Goal: Task Accomplishment & Management: Manage account settings

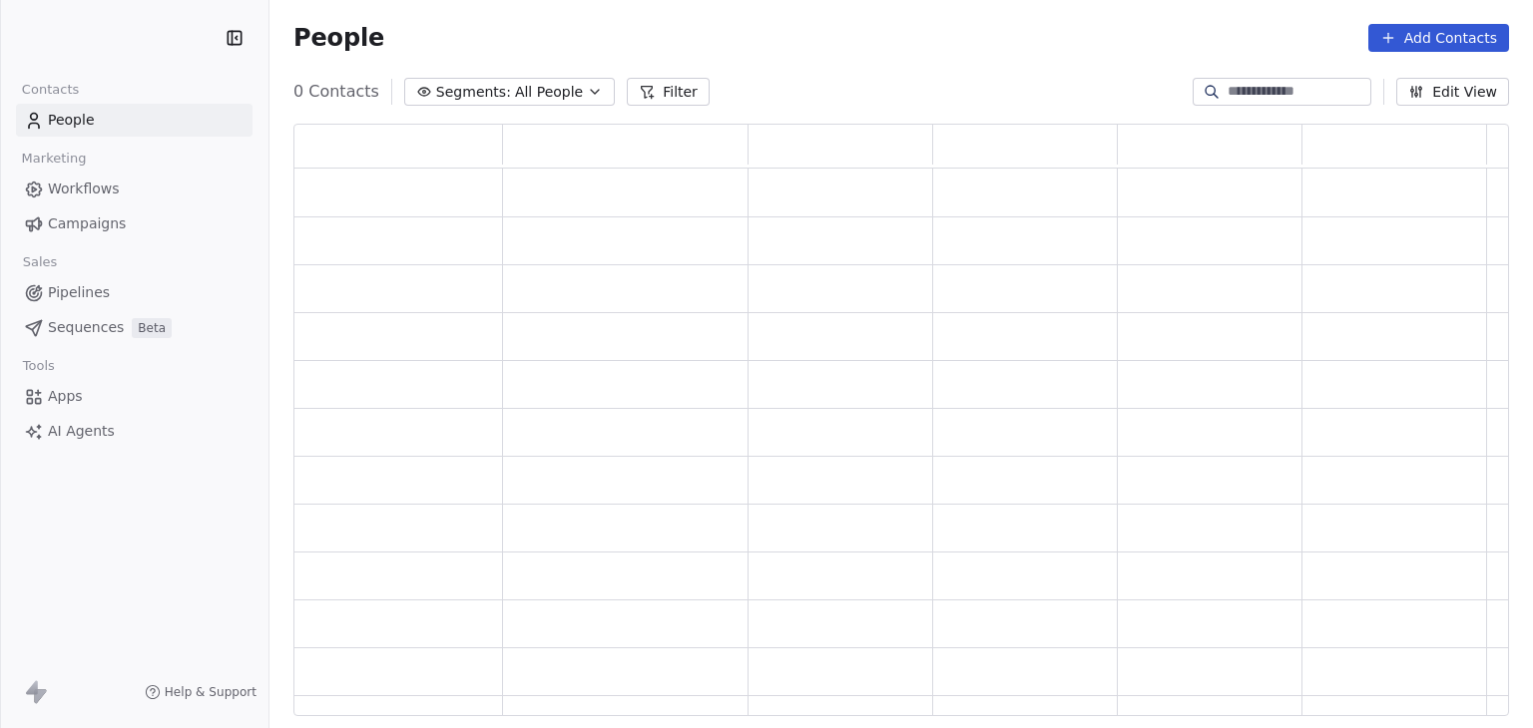
scroll to position [577, 1199]
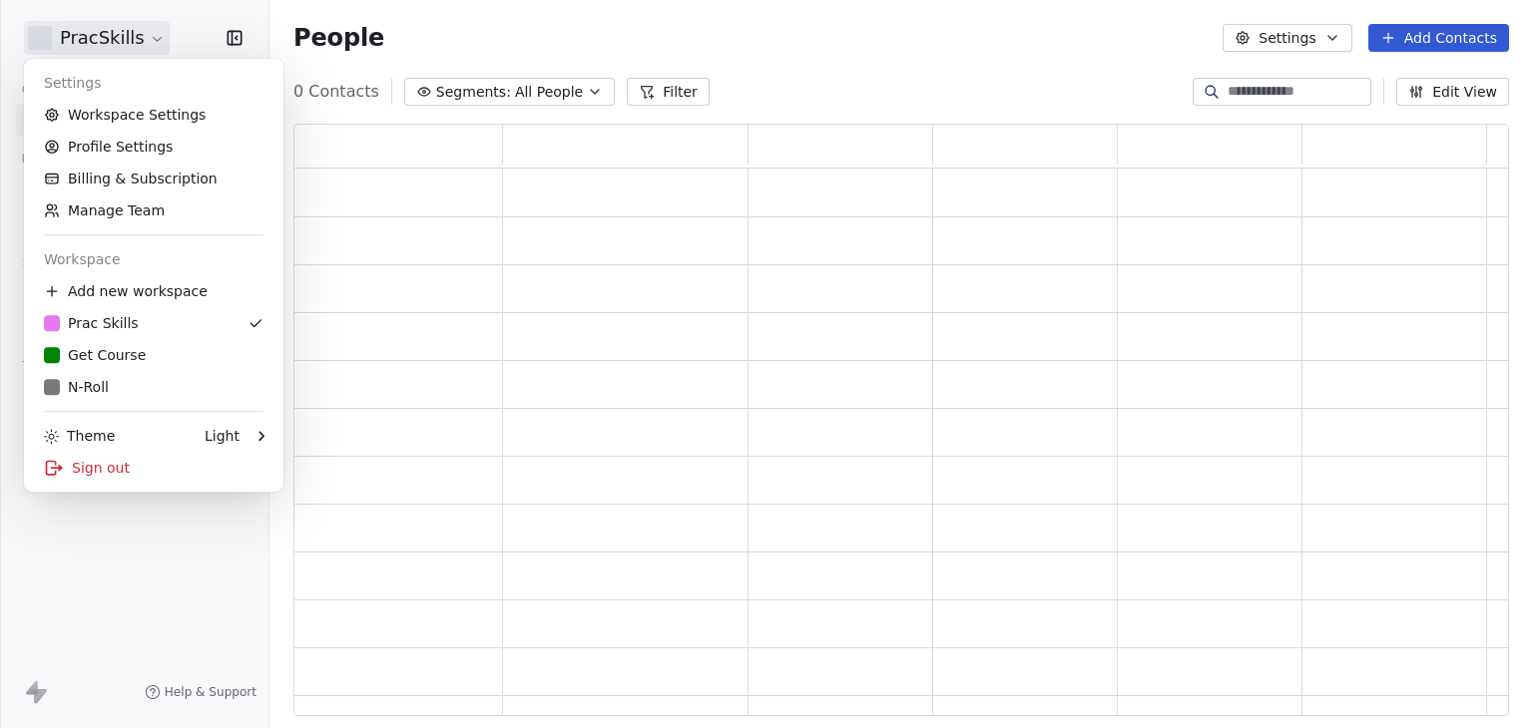
click at [77, 37] on html "PracSkills Contacts People Marketing Workflows Campaigns Sales Pipelines Sequen…" at bounding box center [766, 364] width 1533 height 728
click at [800, 88] on html "PracSkills Contacts People Marketing Workflows Campaigns Sales Pipelines Sequen…" at bounding box center [766, 364] width 1533 height 728
click at [100, 51] on html "PracSkills Contacts People Marketing Workflows Campaigns Sales Pipelines Sequen…" at bounding box center [766, 364] width 1533 height 728
click at [120, 105] on link "Workspace Settings" at bounding box center [153, 115] width 243 height 32
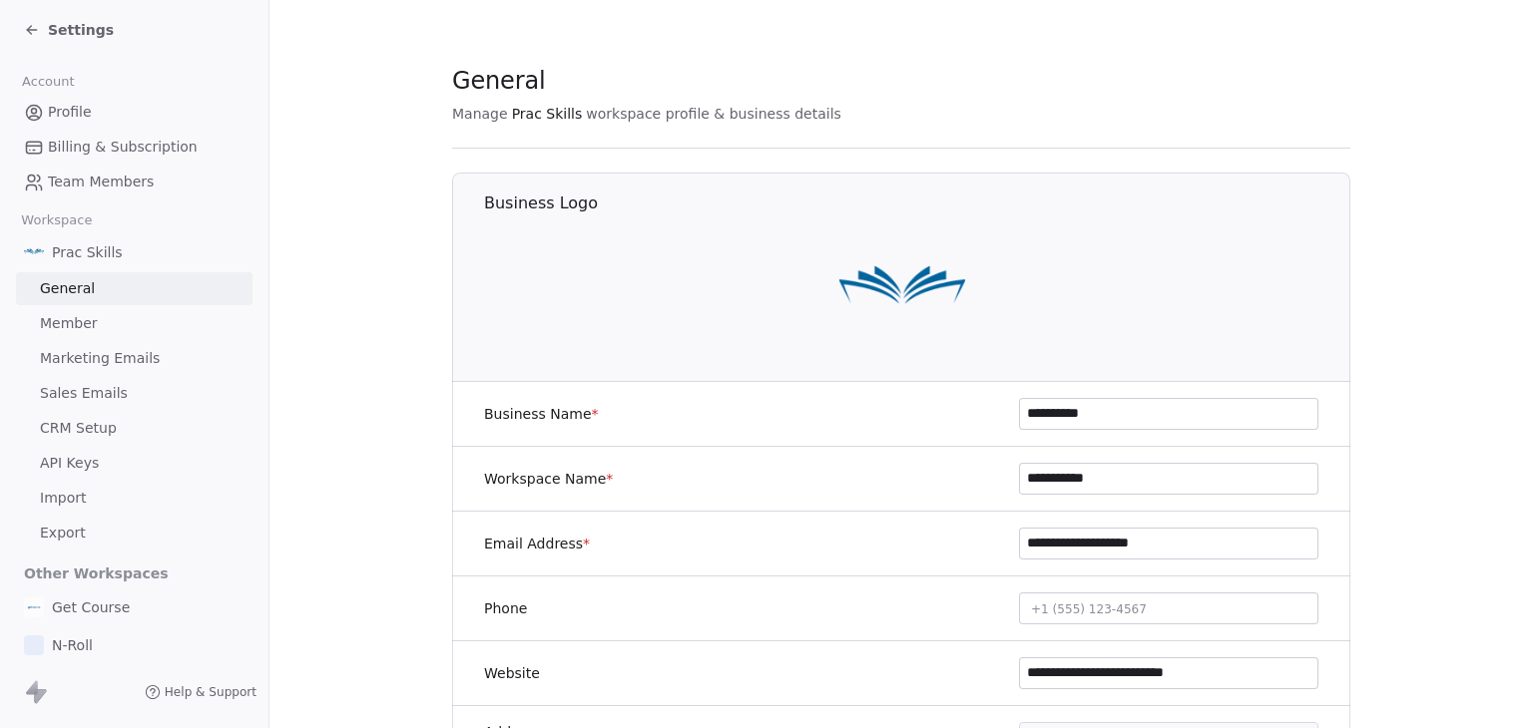
click at [135, 360] on span "Marketing Emails" at bounding box center [100, 358] width 120 height 21
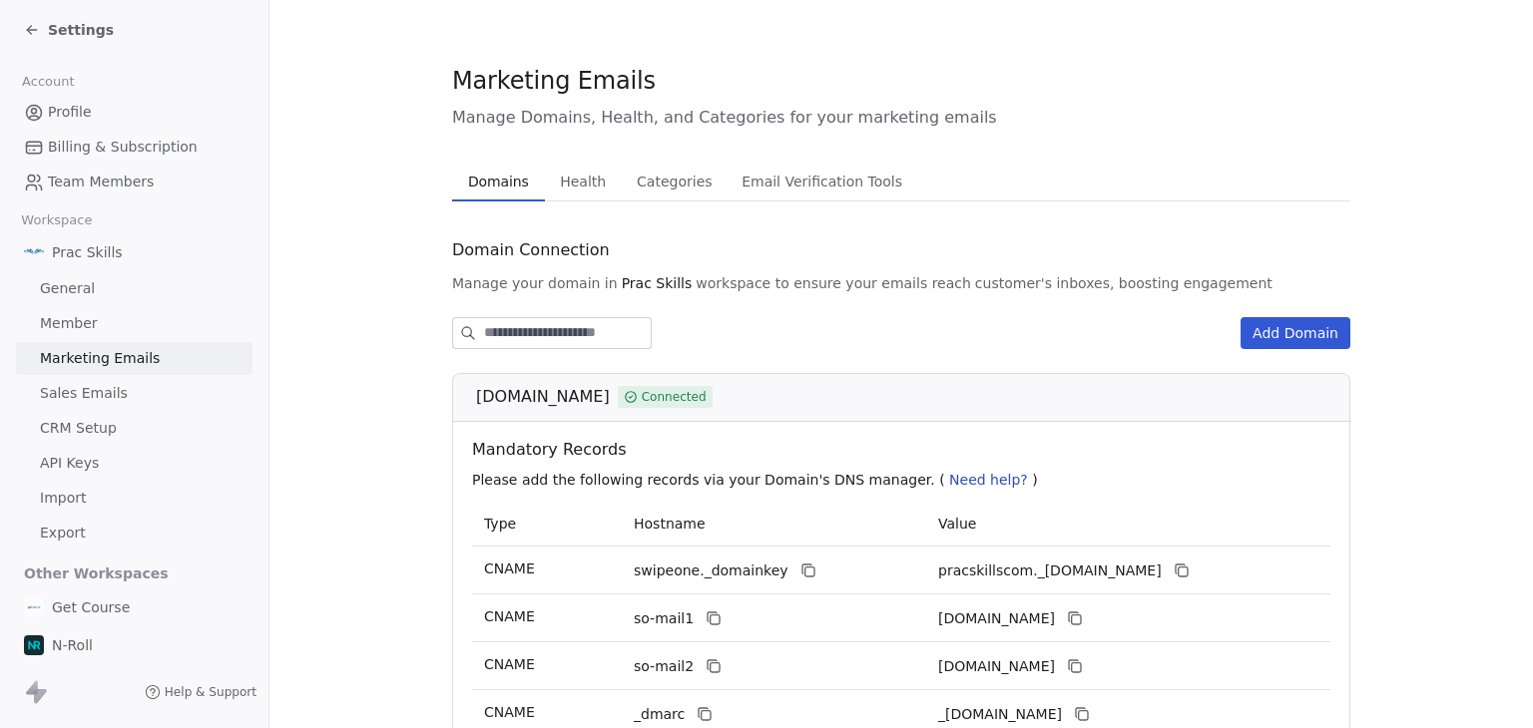
drag, startPoint x: 468, startPoint y: 397, endPoint x: 569, endPoint y: 397, distance: 100.8
click at [569, 397] on span "[DOMAIN_NAME]" at bounding box center [543, 397] width 134 height 24
copy span "[DOMAIN_NAME]"
drag, startPoint x: 419, startPoint y: 191, endPoint x: 424, endPoint y: 260, distance: 70.0
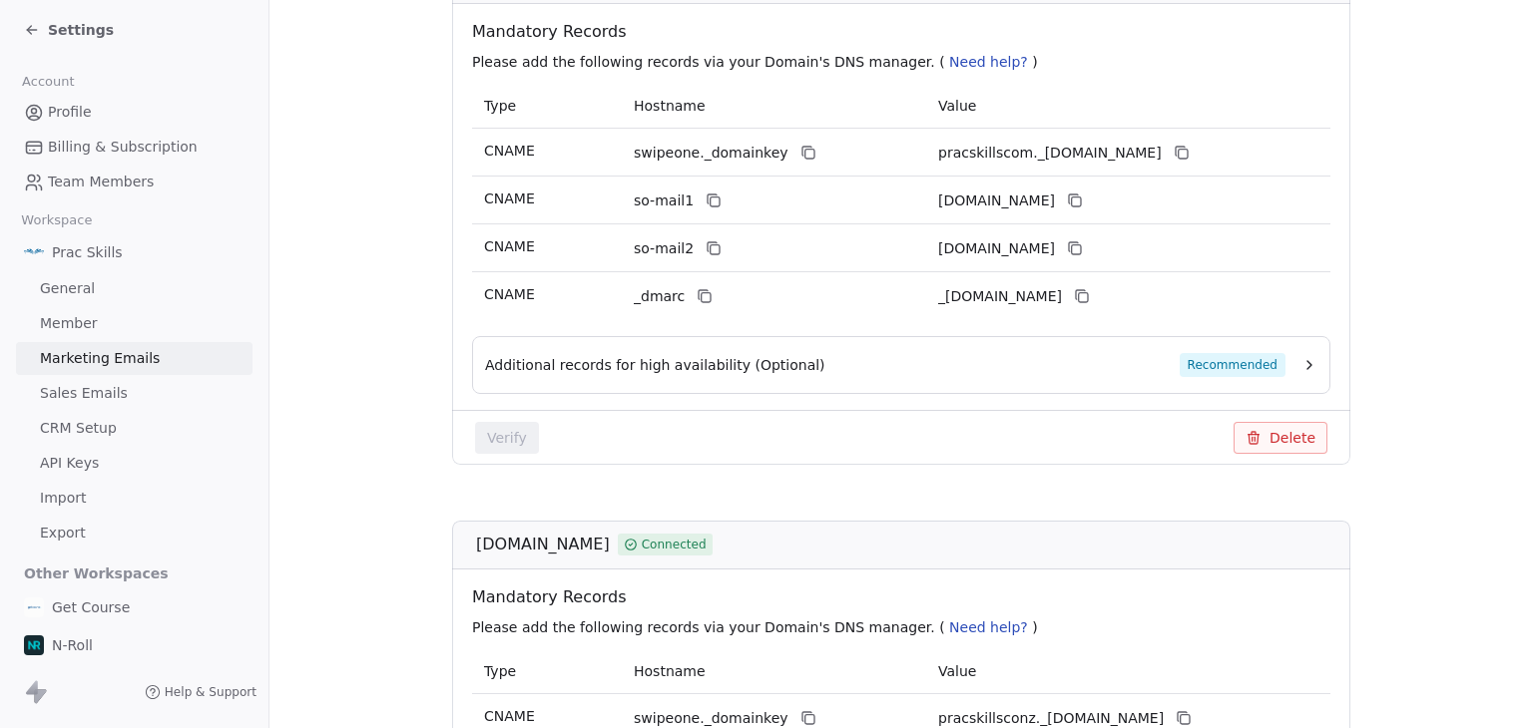
scroll to position [499, 0]
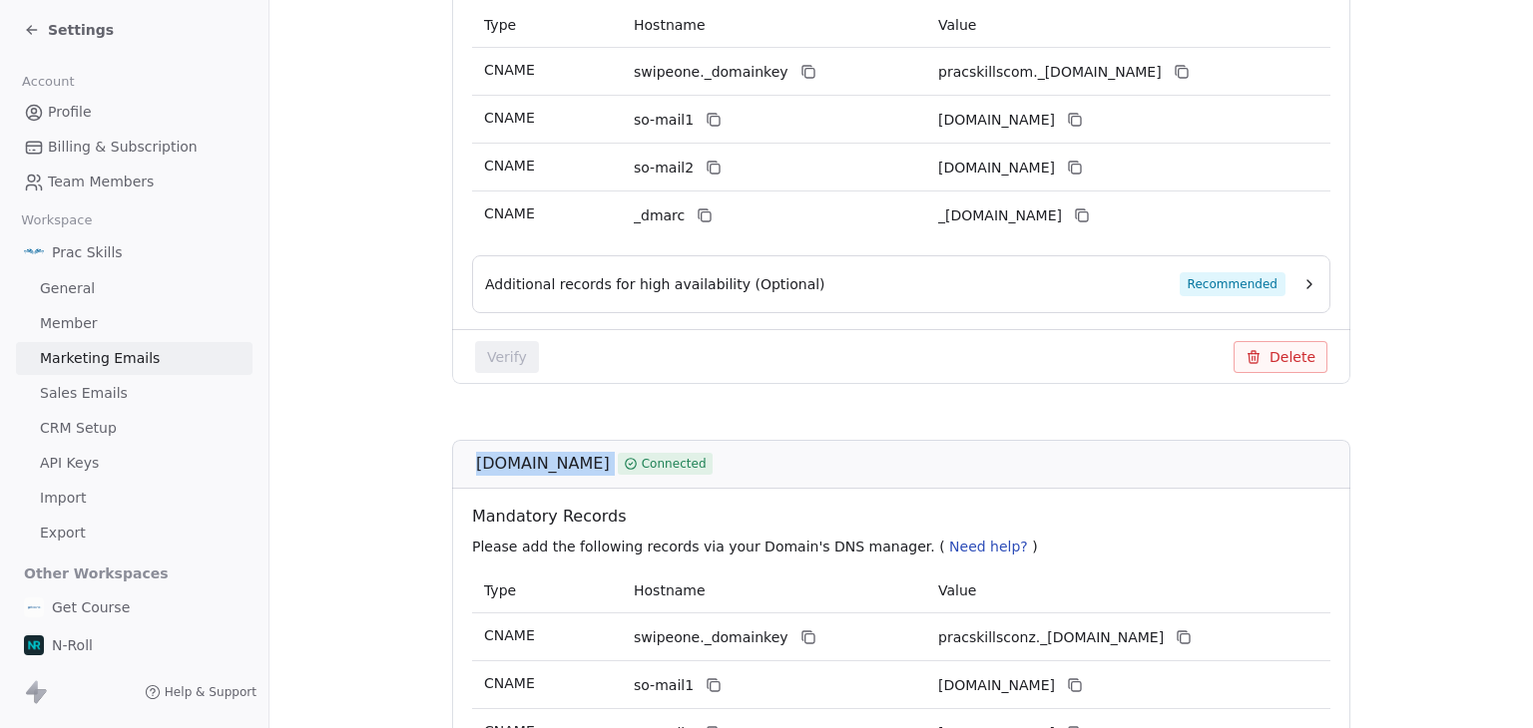
drag, startPoint x: 463, startPoint y: 462, endPoint x: 587, endPoint y: 465, distance: 123.8
click at [587, 465] on div "[DOMAIN_NAME] Connected" at bounding box center [901, 464] width 898 height 49
copy div "[DOMAIN_NAME]"
drag, startPoint x: 367, startPoint y: 249, endPoint x: 387, endPoint y: 351, distance: 103.7
click at [367, 249] on section "Marketing Emails Manage Domains, Health, and Categories for your marketing emai…" at bounding box center [900, 556] width 1263 height 2110
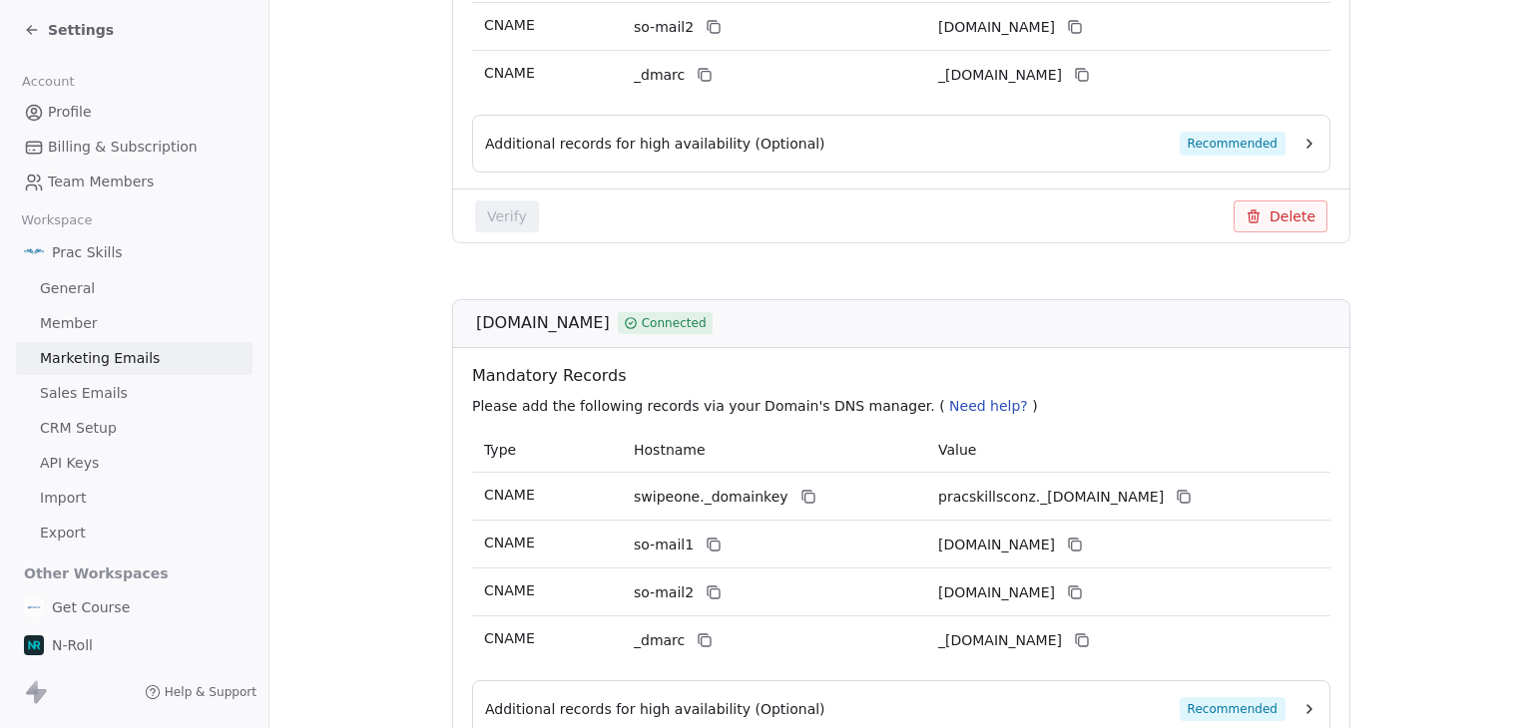
scroll to position [1097, 0]
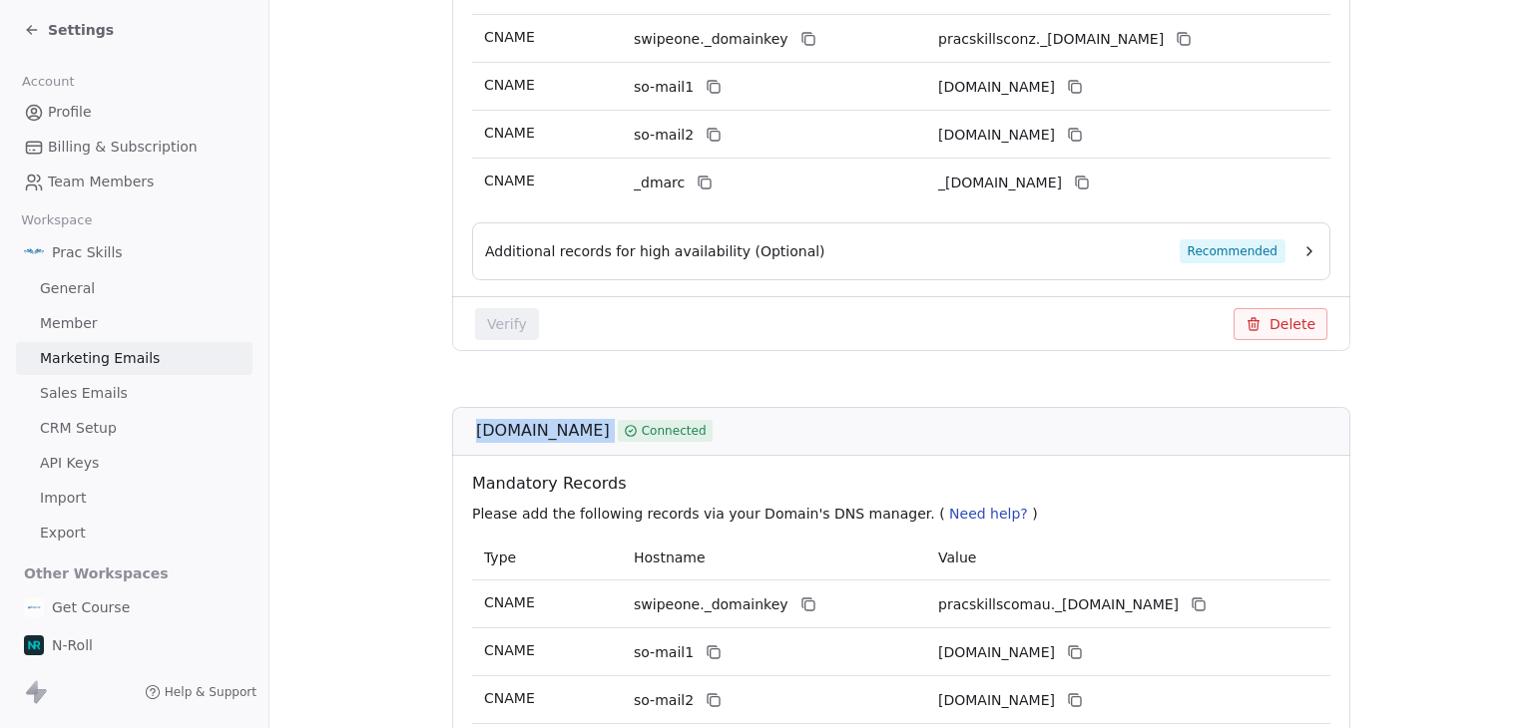
drag, startPoint x: 471, startPoint y: 431, endPoint x: 600, endPoint y: 438, distance: 128.9
click at [600, 438] on div "[DOMAIN_NAME] Connected" at bounding box center [907, 431] width 863 height 24
copy div "[DOMAIN_NAME]"
click at [506, 423] on span "[DOMAIN_NAME]" at bounding box center [543, 431] width 134 height 24
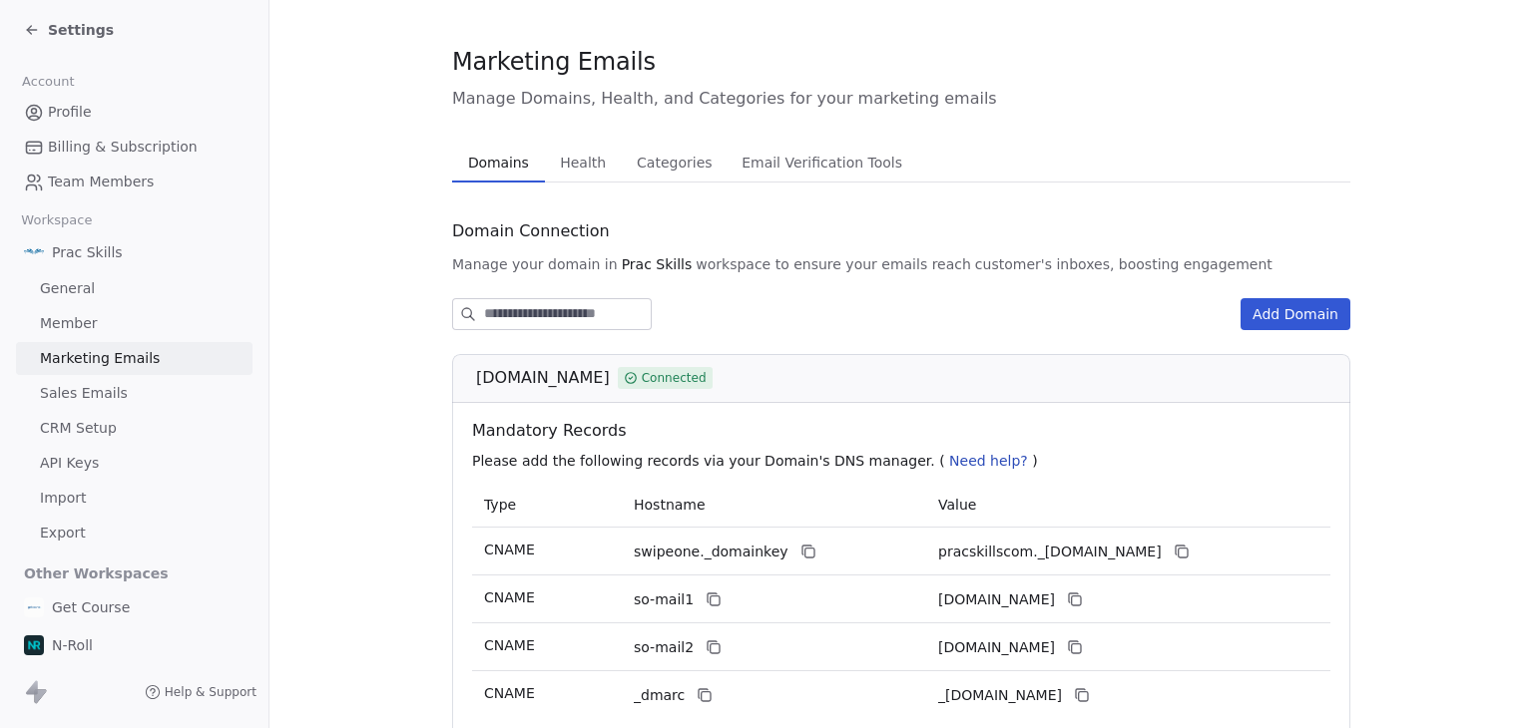
scroll to position [0, 0]
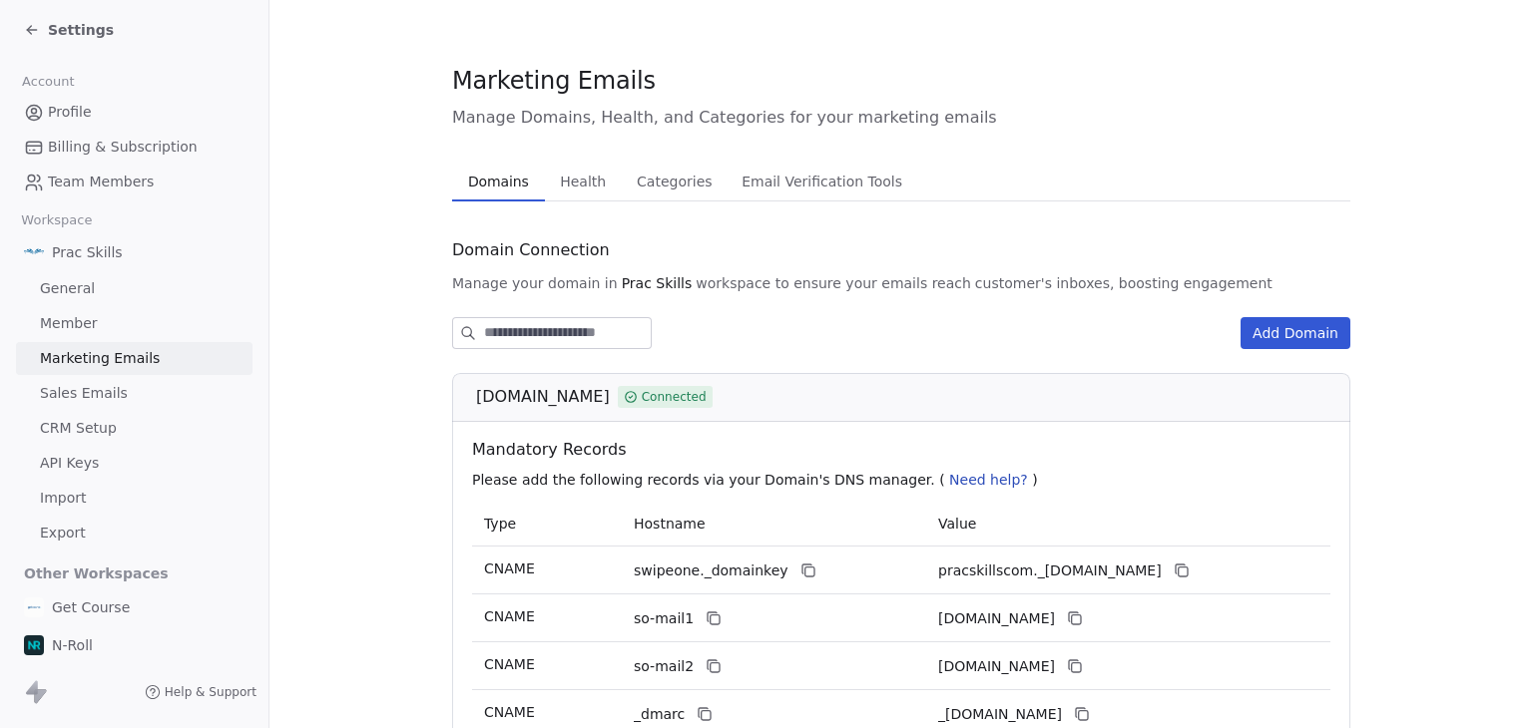
click at [70, 31] on span "Settings" at bounding box center [81, 30] width 66 height 20
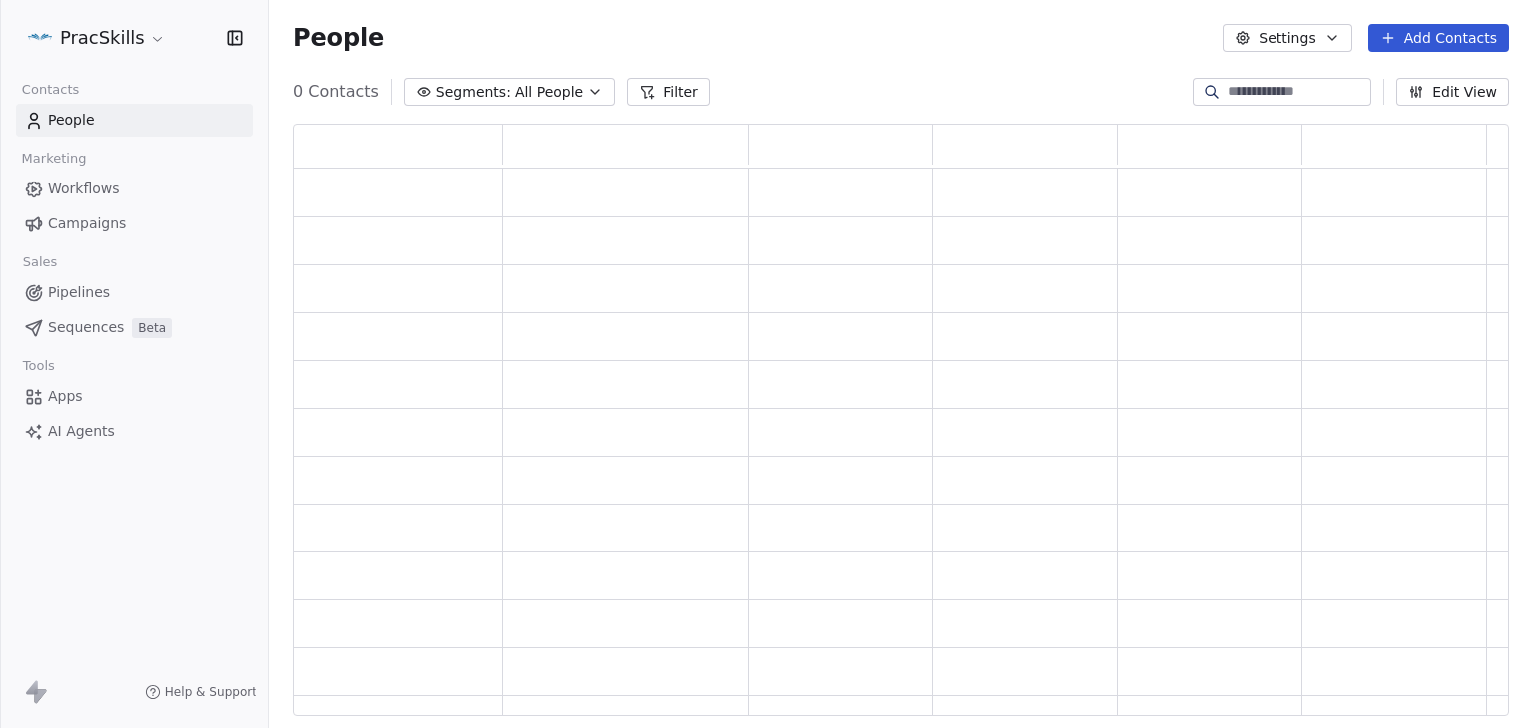
scroll to position [577, 1199]
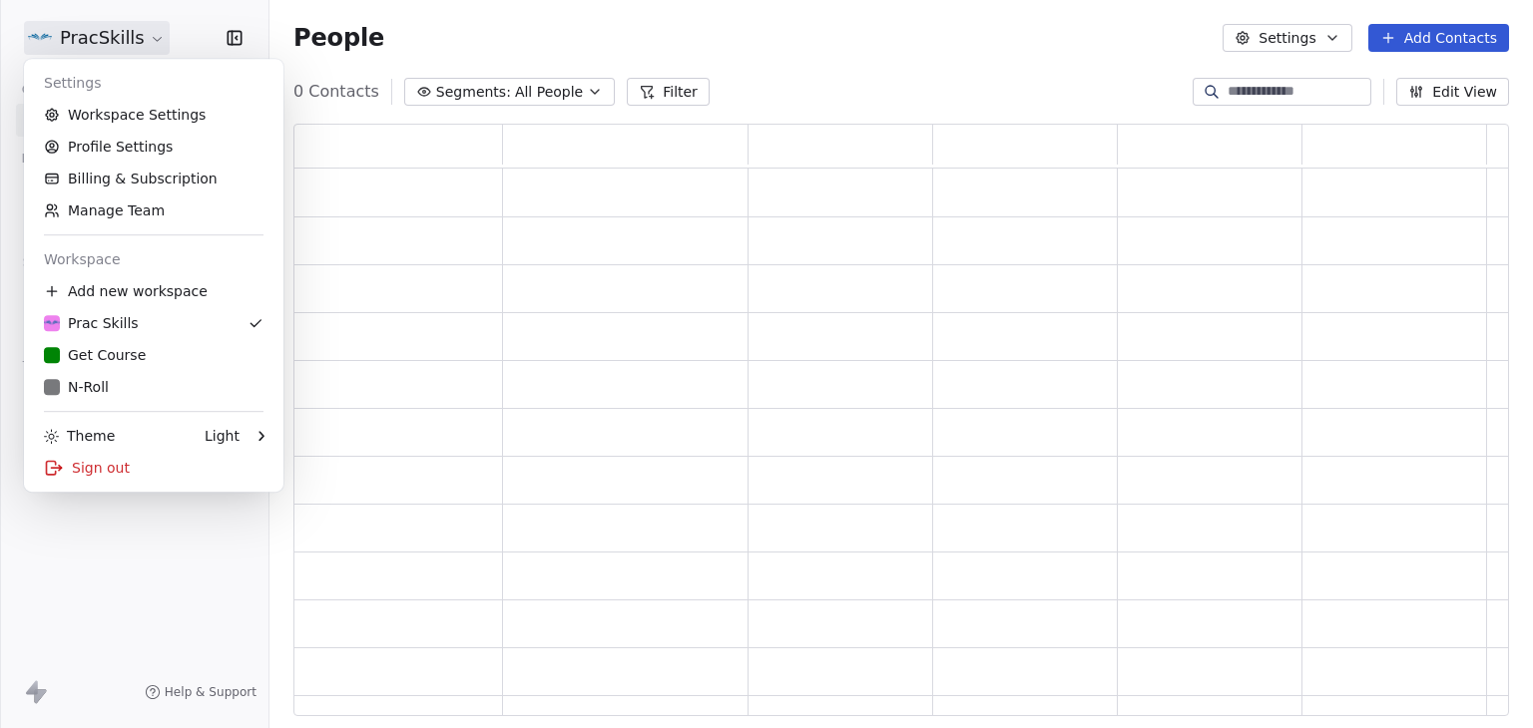
click at [102, 37] on html "PracSkills Contacts People Marketing Workflows Campaigns Sales Pipelines Sequen…" at bounding box center [766, 364] width 1533 height 728
click at [96, 464] on div "Sign out" at bounding box center [153, 468] width 243 height 32
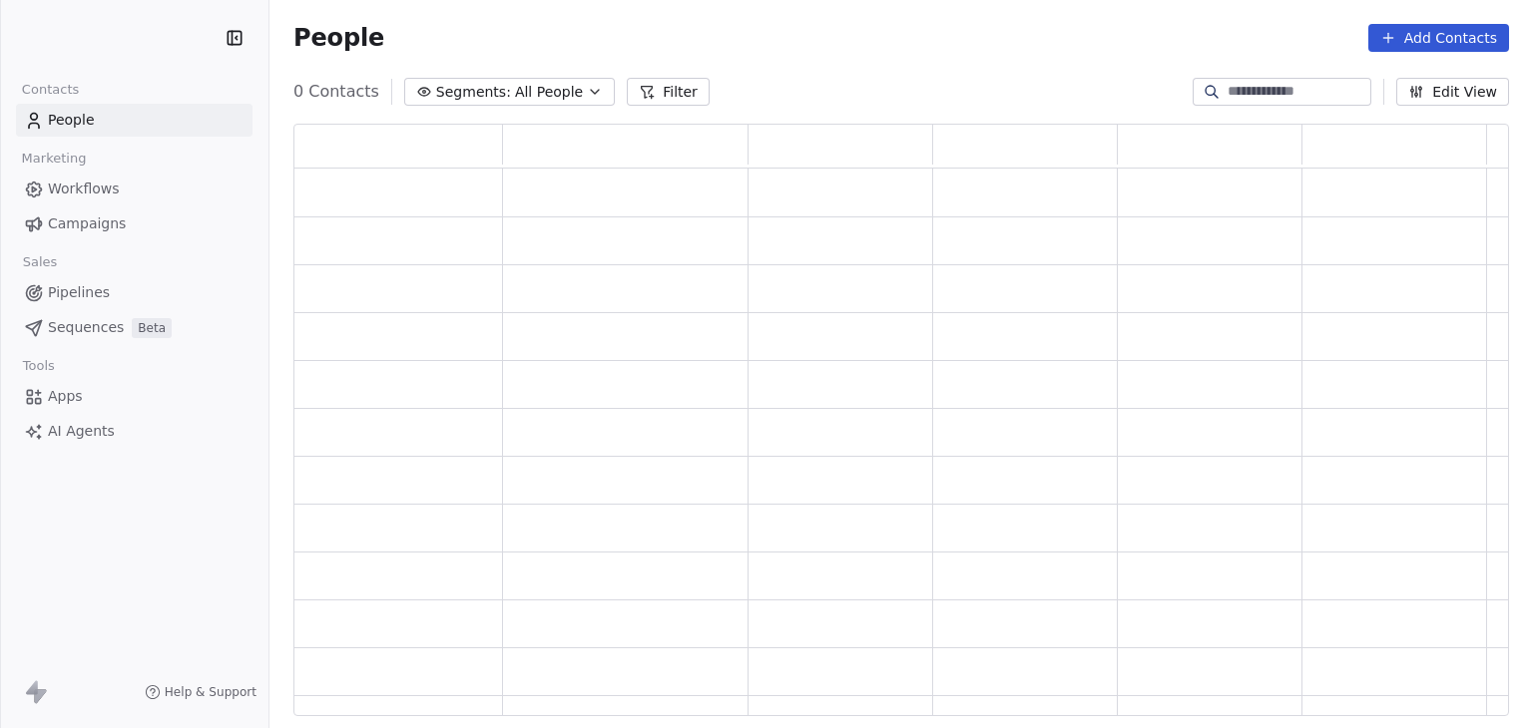
scroll to position [577, 1199]
click at [119, 38] on html "PracSkills Contacts People Marketing Workflows Campaigns Sales Pipelines Sequen…" at bounding box center [766, 364] width 1533 height 728
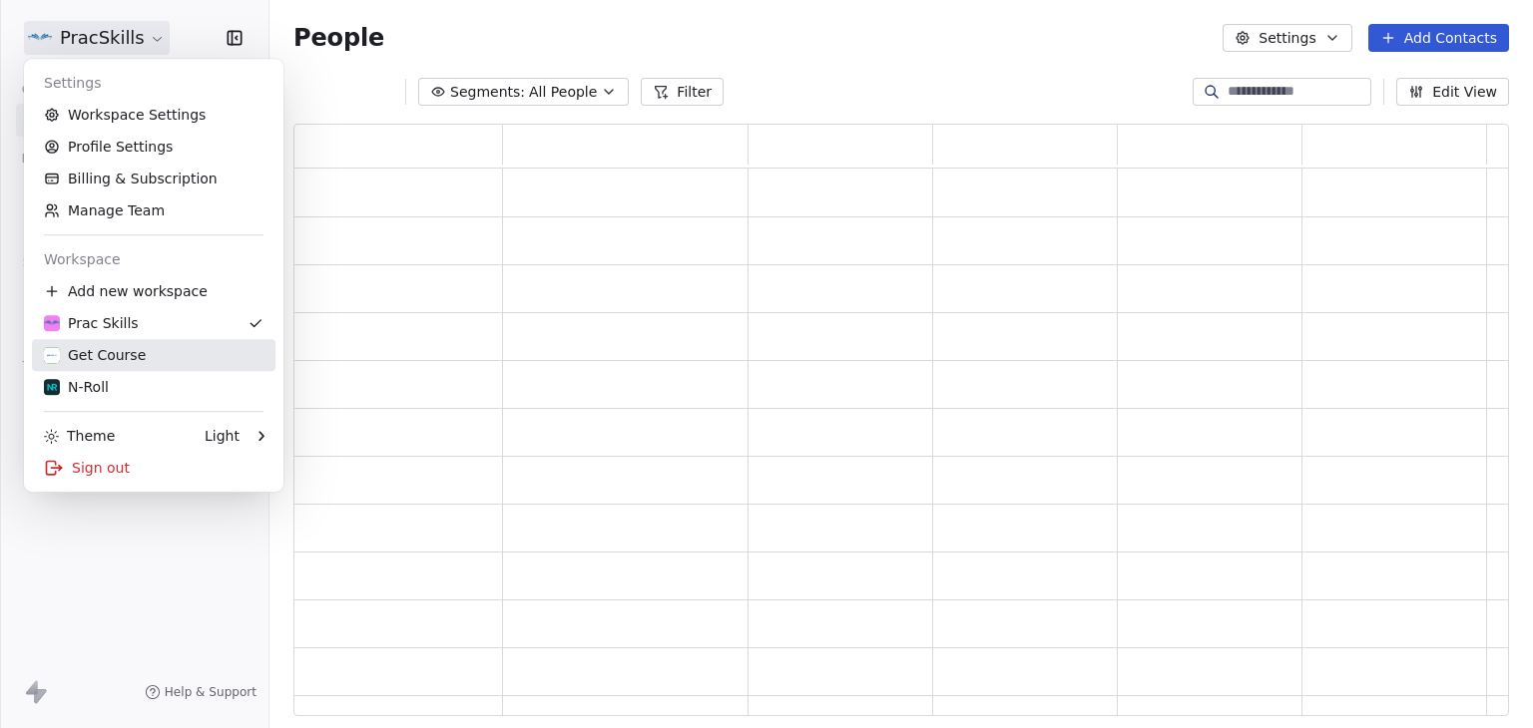
click at [124, 356] on div "Get Course" at bounding box center [95, 355] width 102 height 20
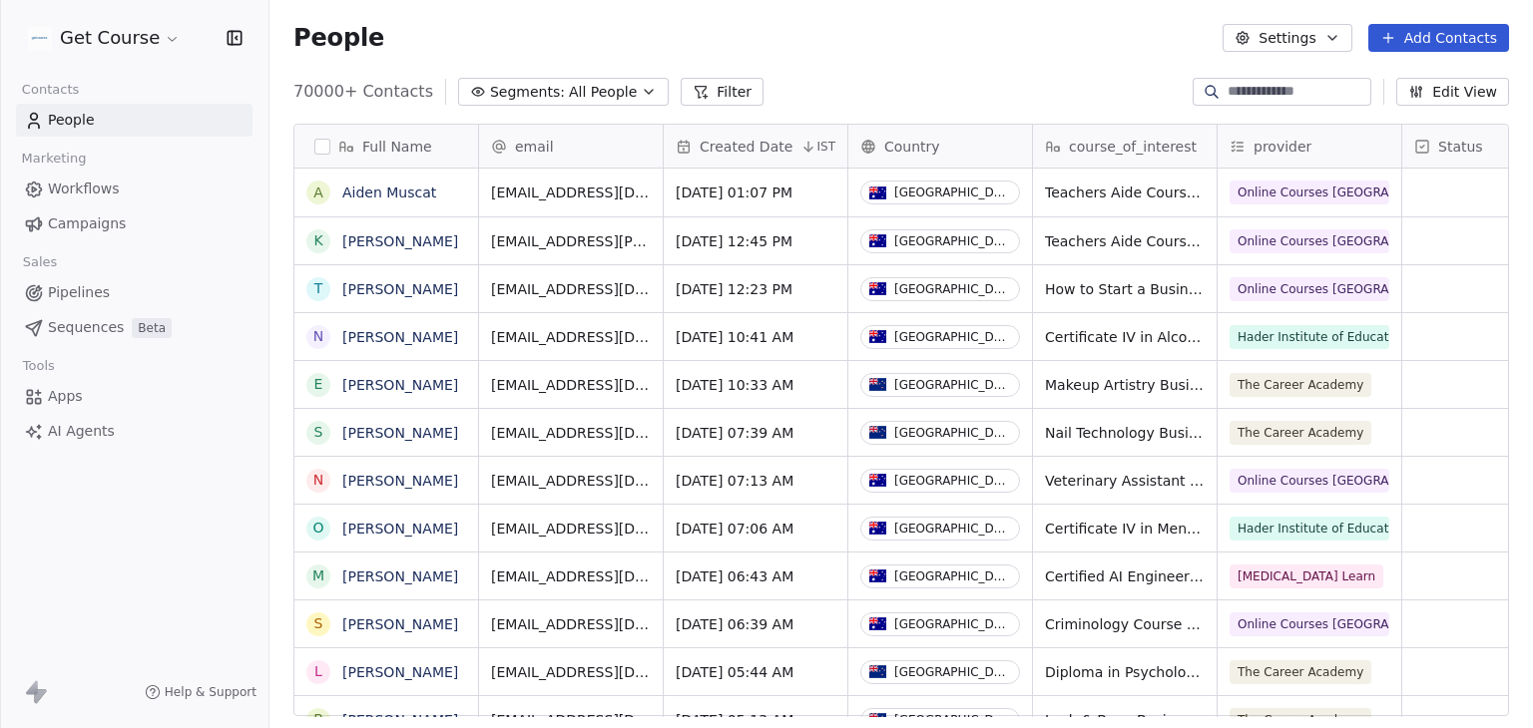
scroll to position [16, 16]
click at [108, 19] on div "Get Course" at bounding box center [134, 38] width 268 height 76
click at [105, 30] on html "Get Course Contacts People Marketing Workflows Campaigns Sales Pipelines Sequen…" at bounding box center [766, 364] width 1533 height 728
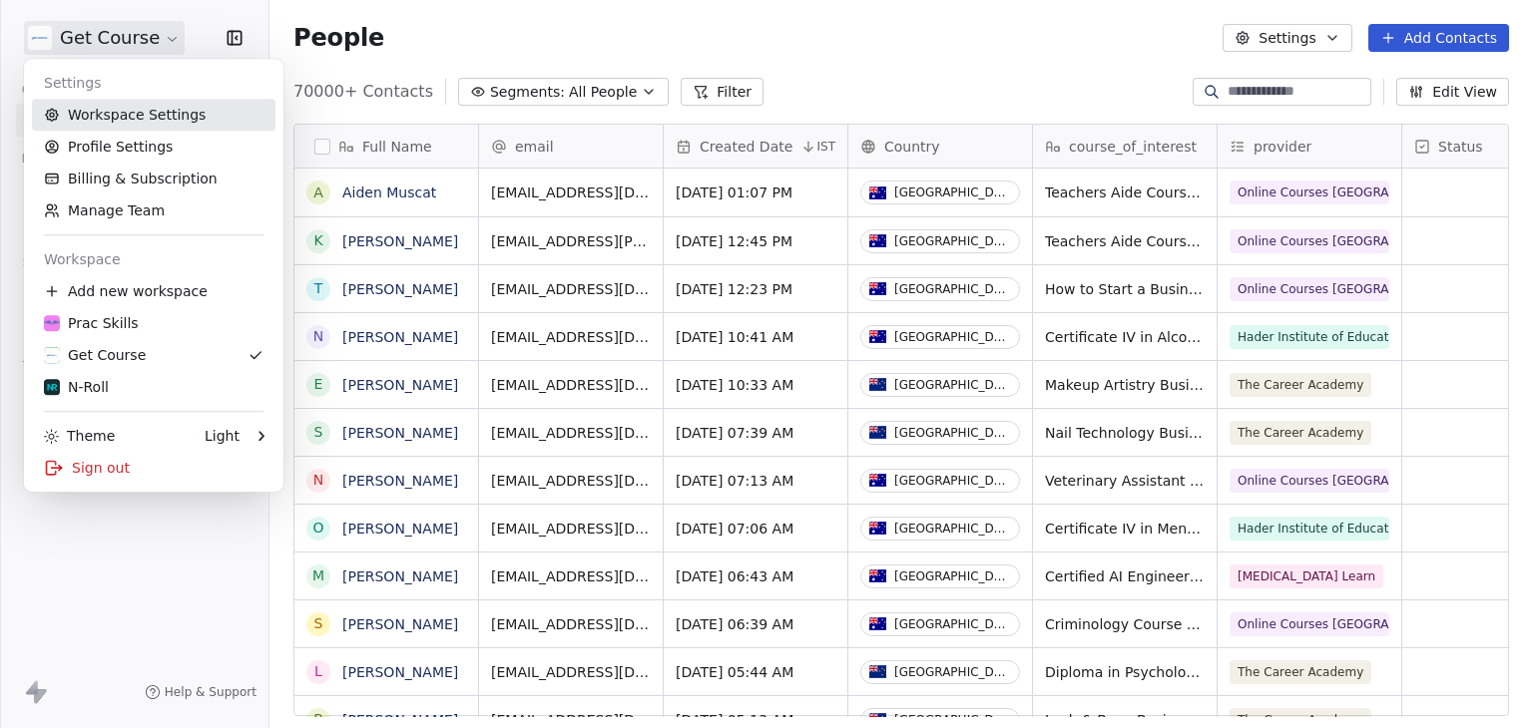
click at [133, 122] on link "Workspace Settings" at bounding box center [153, 115] width 243 height 32
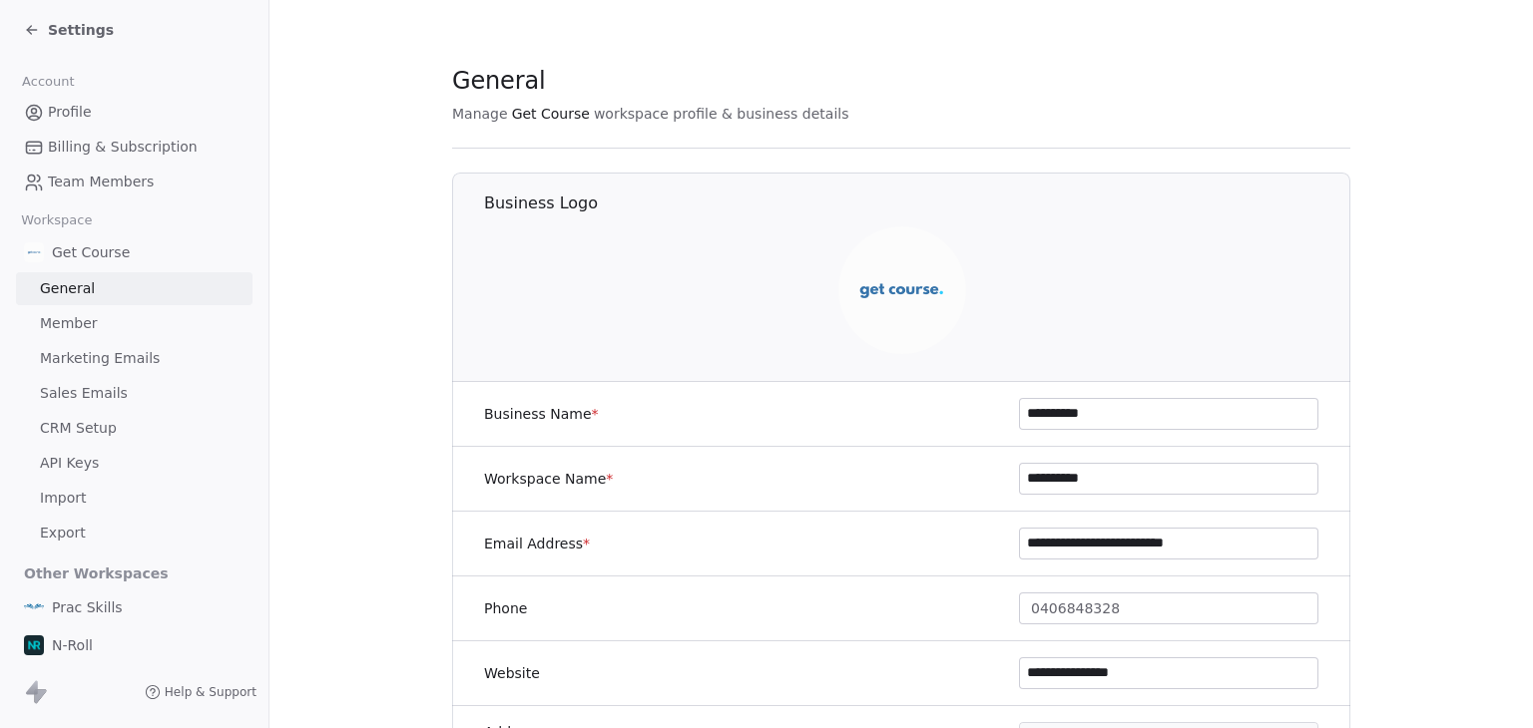
click at [99, 362] on span "Marketing Emails" at bounding box center [100, 358] width 120 height 21
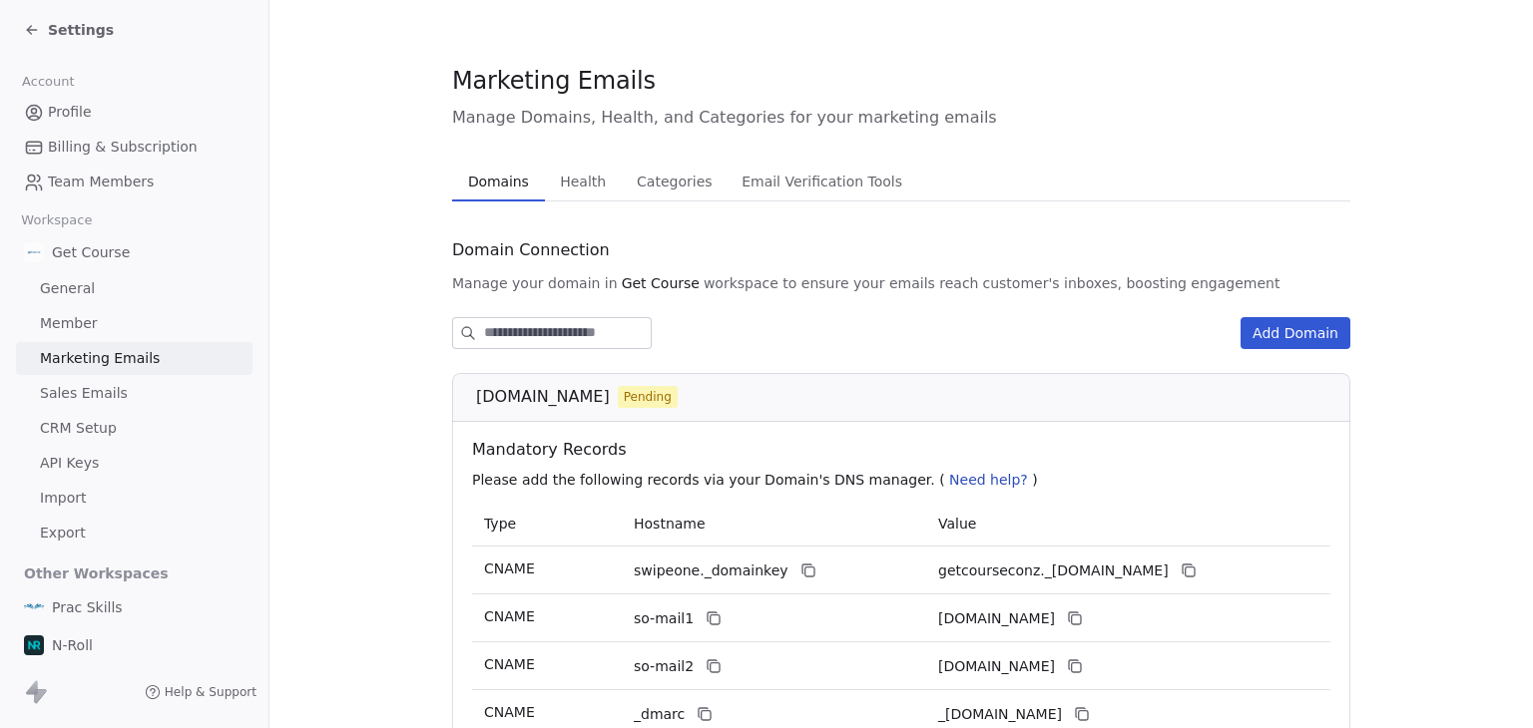
click at [68, 24] on span "Settings" at bounding box center [81, 30] width 66 height 20
click at [80, 35] on span "Settings" at bounding box center [81, 30] width 66 height 20
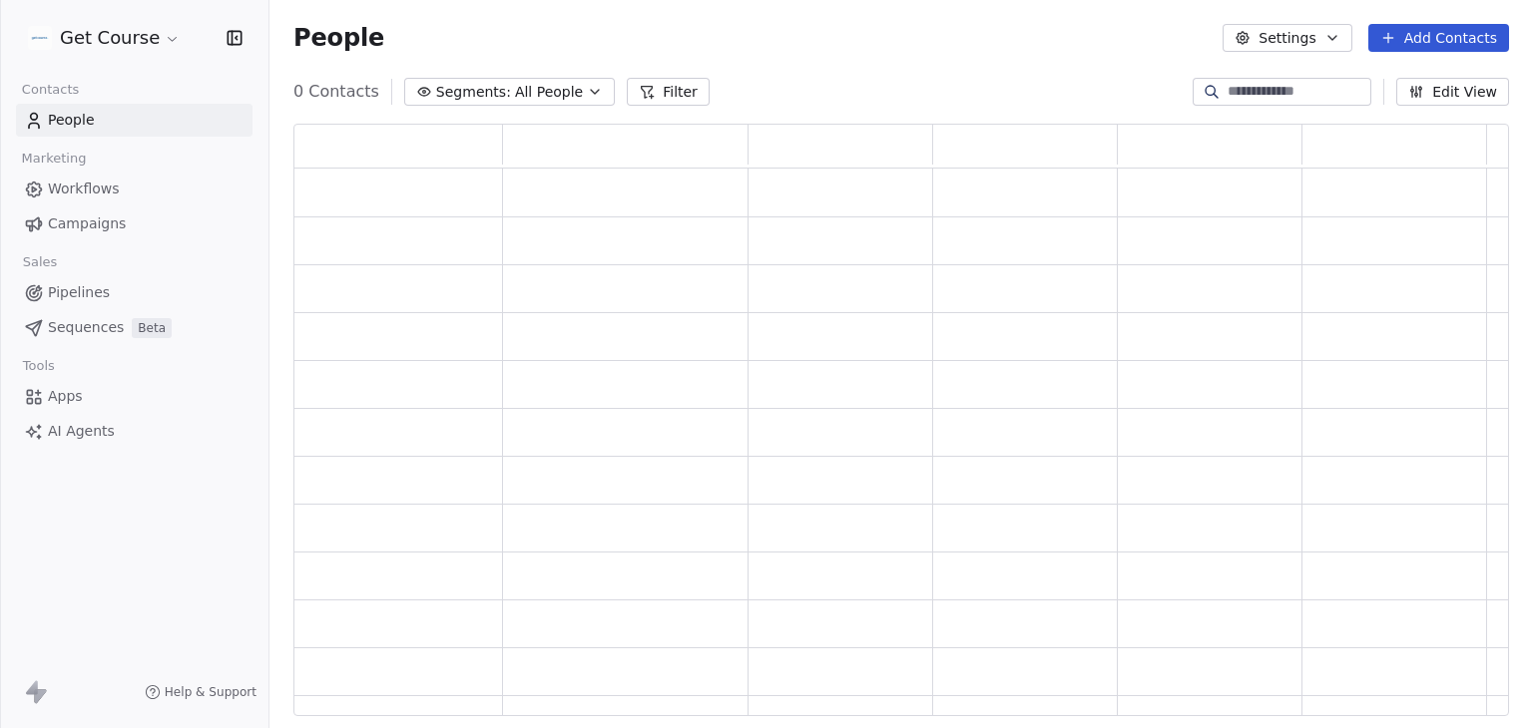
scroll to position [577, 1199]
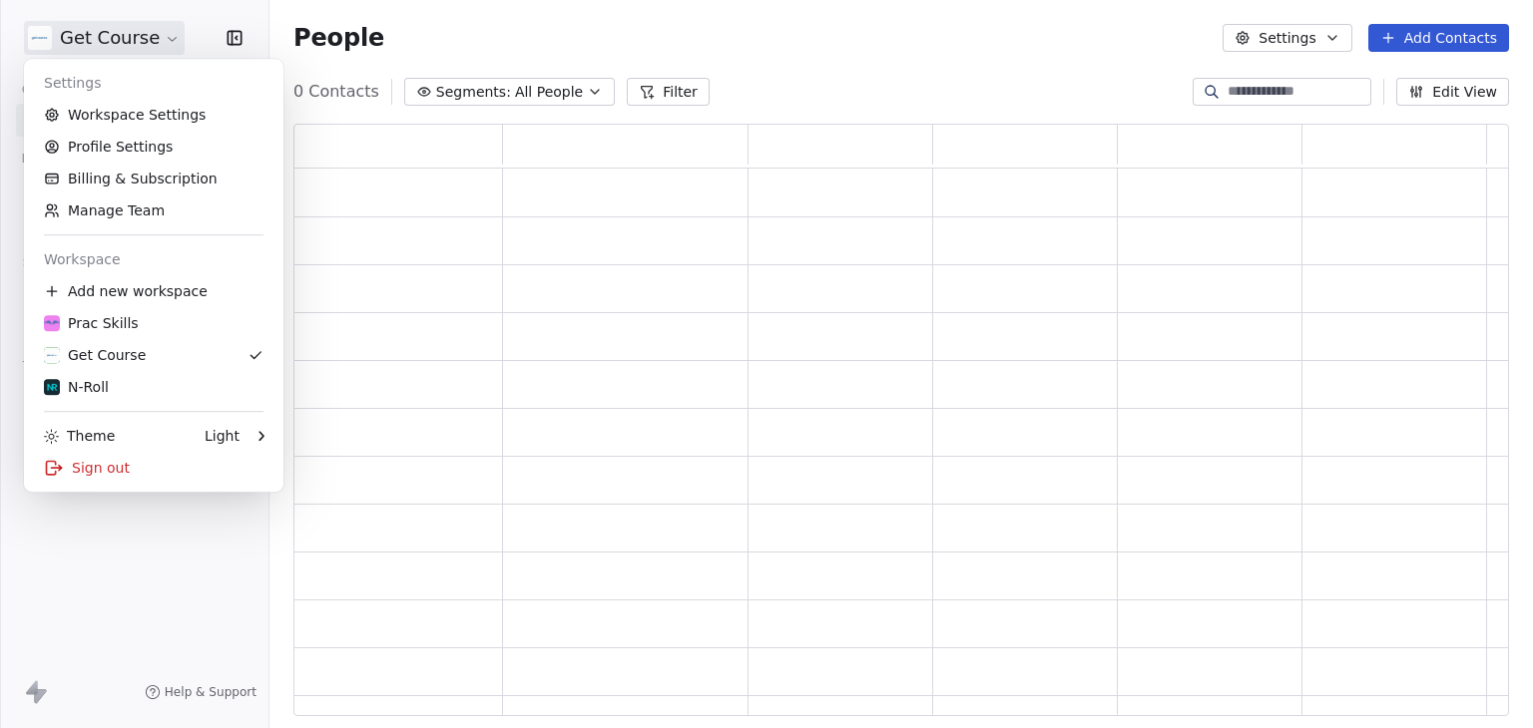
click at [81, 42] on html "Get Course Contacts People Marketing Workflows Campaigns Sales Pipelines Sequen…" at bounding box center [766, 364] width 1533 height 728
click at [97, 468] on div "Sign out" at bounding box center [153, 468] width 243 height 32
